Goal: Find specific page/section: Find specific page/section

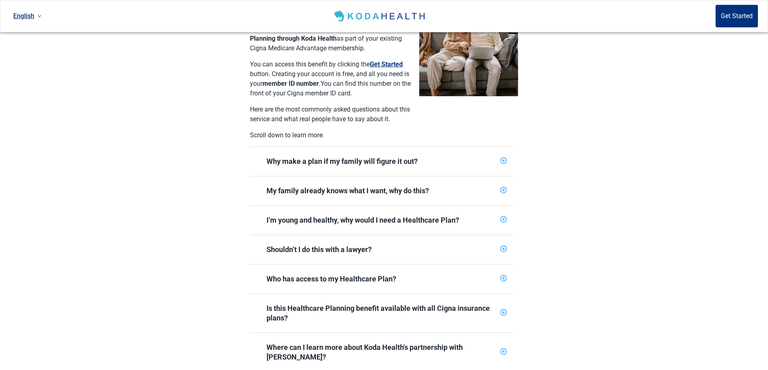
scroll to position [222, 0]
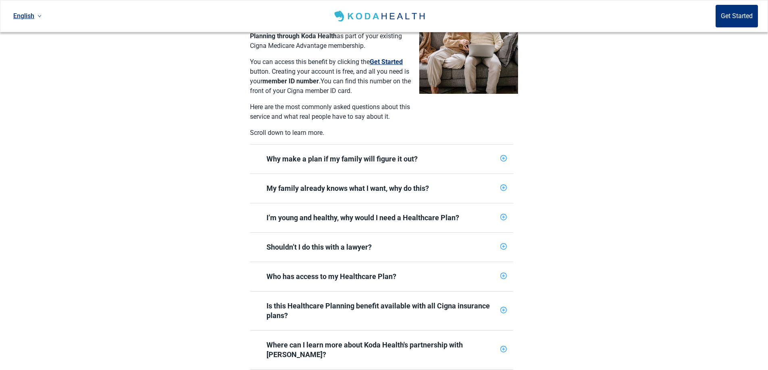
click at [503, 157] on icon "plus-circle" at bounding box center [503, 158] width 3 height 3
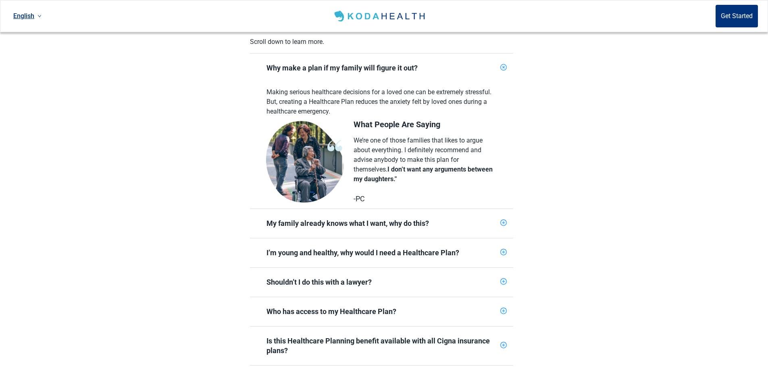
scroll to position [314, 0]
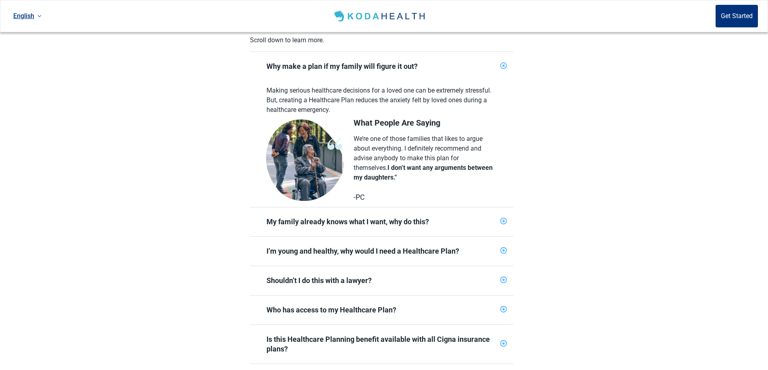
click at [502, 219] on icon "plus-circle" at bounding box center [502, 221] width 5 height 5
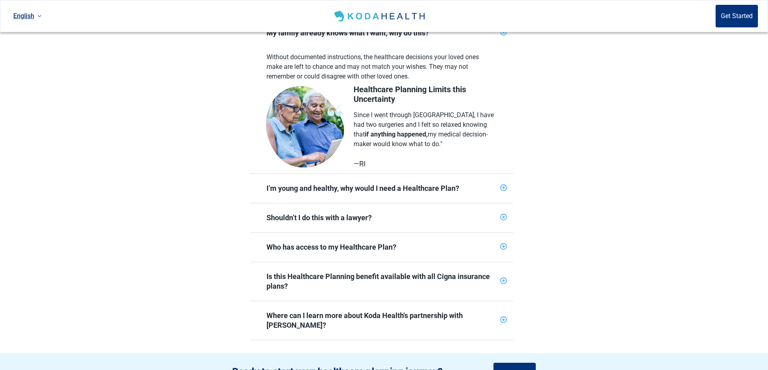
scroll to position [505, 0]
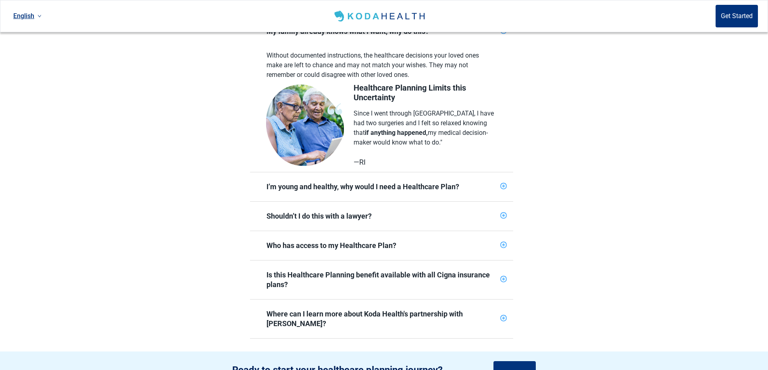
click at [503, 185] on icon "plus-circle" at bounding box center [503, 186] width 3 height 3
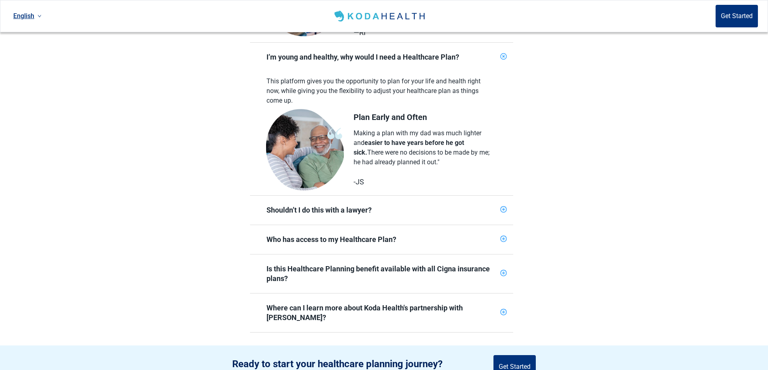
scroll to position [638, 0]
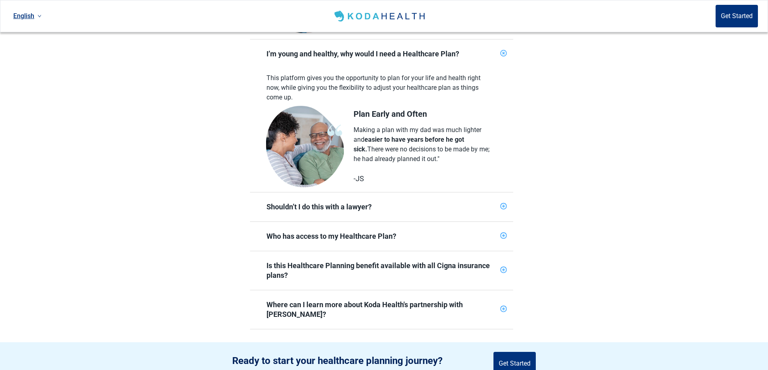
click at [504, 205] on icon "plus-circle" at bounding box center [503, 206] width 3 height 3
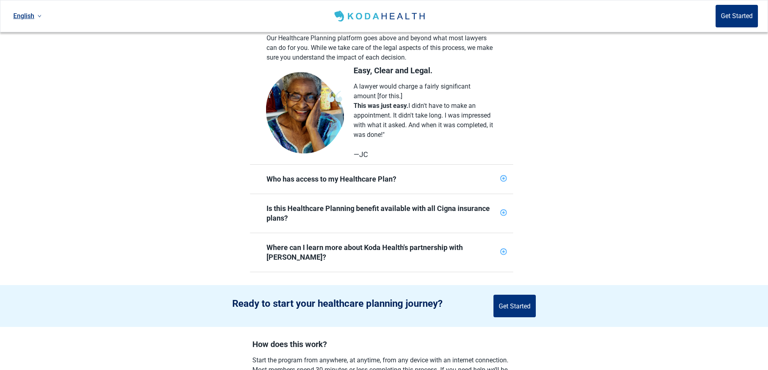
scroll to position [834, 0]
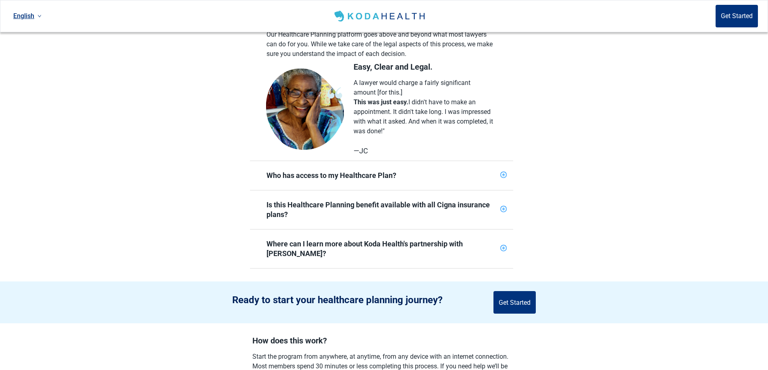
click at [504, 172] on icon "plus-circle" at bounding box center [502, 174] width 5 height 5
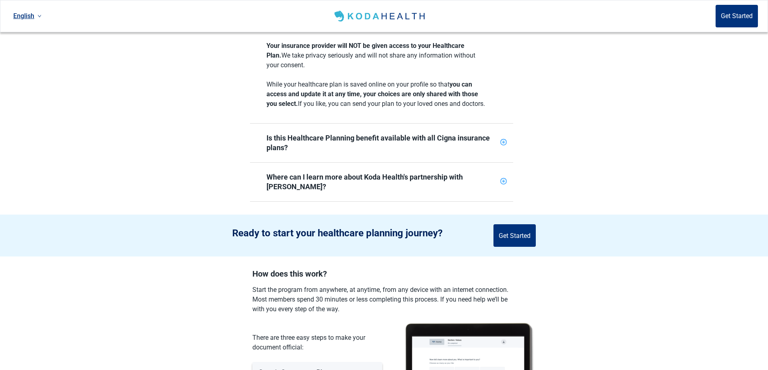
scroll to position [990, 0]
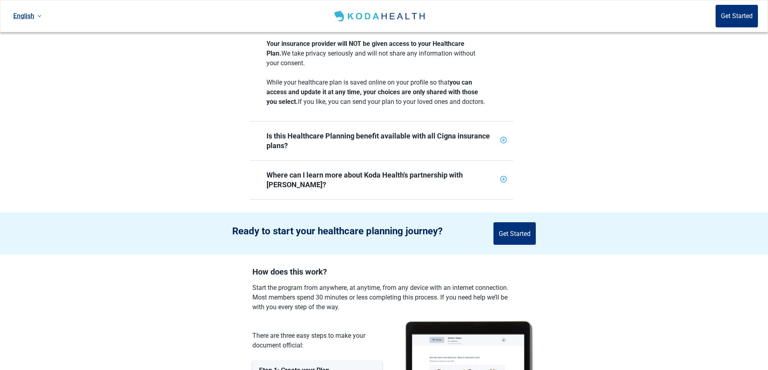
click at [502, 141] on icon "plus-circle" at bounding box center [502, 140] width 5 height 5
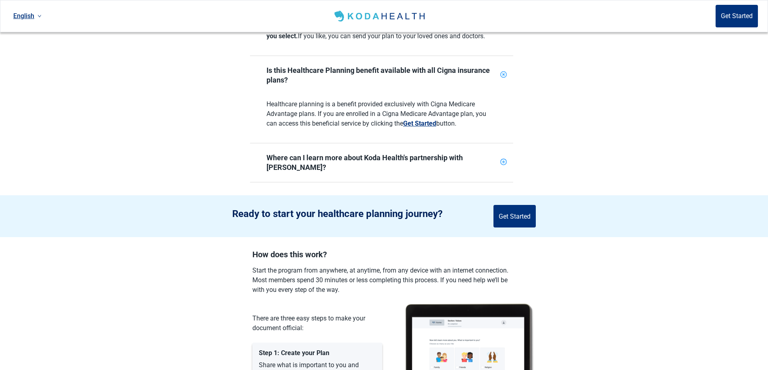
scroll to position [1054, 0]
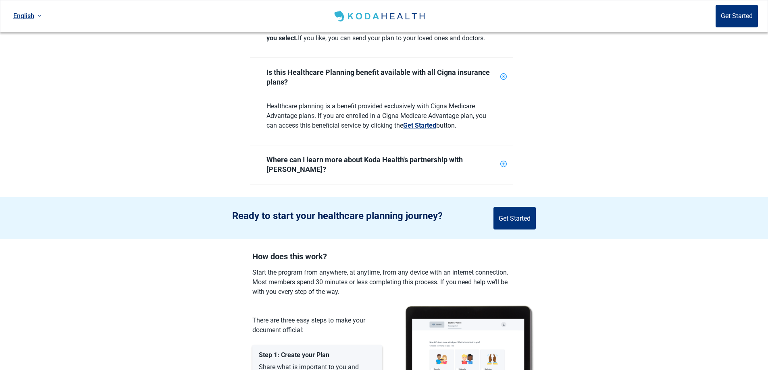
click at [503, 162] on icon "plus-circle" at bounding box center [502, 164] width 5 height 5
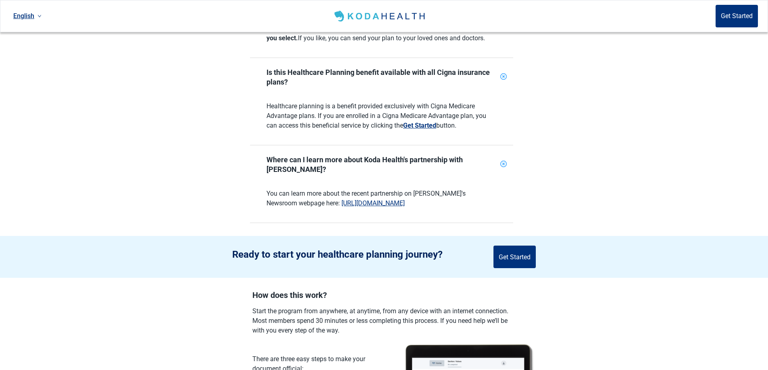
click at [350, 199] on link "[URL][DOMAIN_NAME]" at bounding box center [372, 203] width 63 height 8
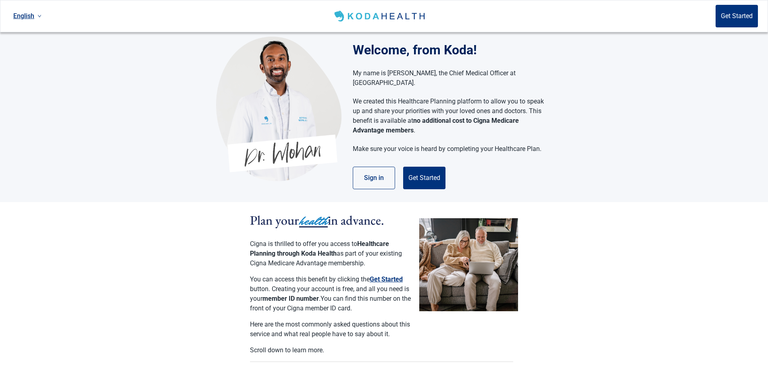
scroll to position [0, 0]
